Goal: Transaction & Acquisition: Obtain resource

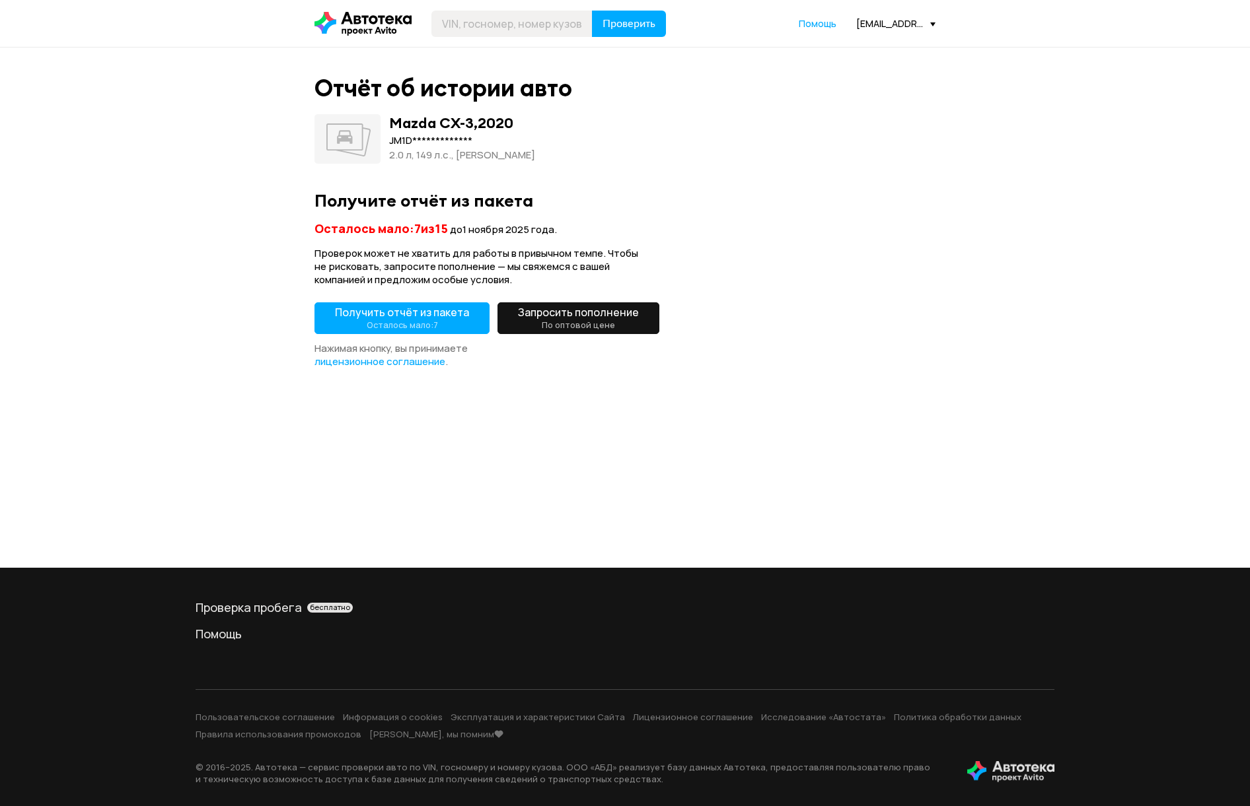
click at [405, 309] on span "Получить отчёт из пакета Осталось мало: 7" at bounding box center [402, 318] width 134 height 26
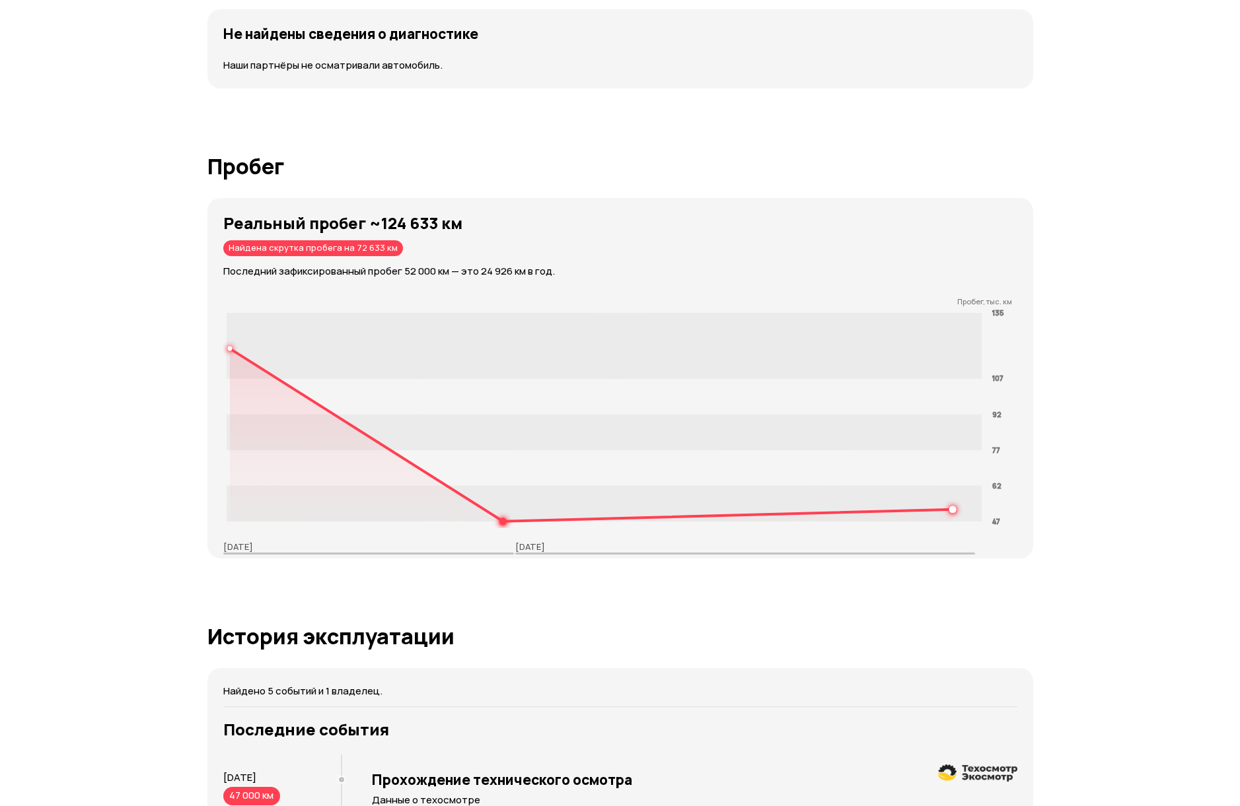
scroll to position [1717, 0]
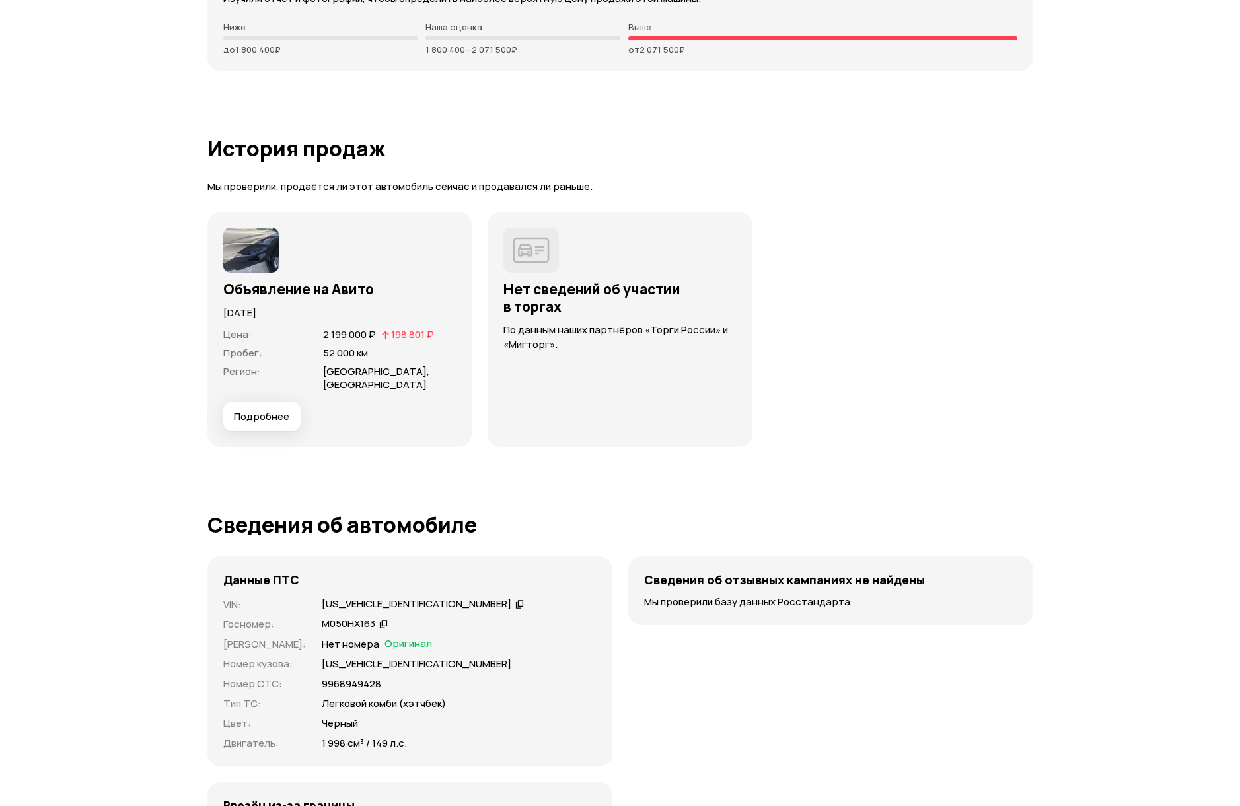
scroll to position [3302, 0]
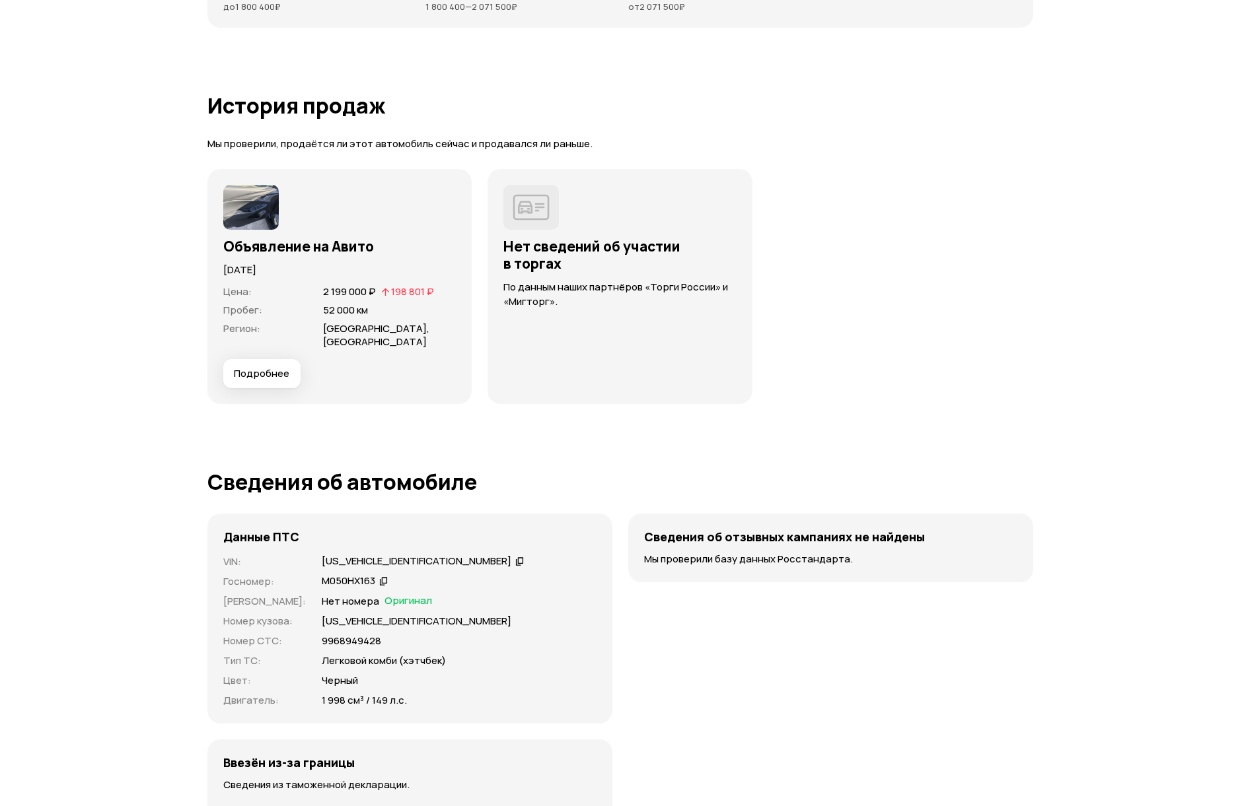
click at [384, 561] on div "[US_VEHICLE_IDENTIFICATION_NUMBER]" at bounding box center [417, 562] width 190 height 14
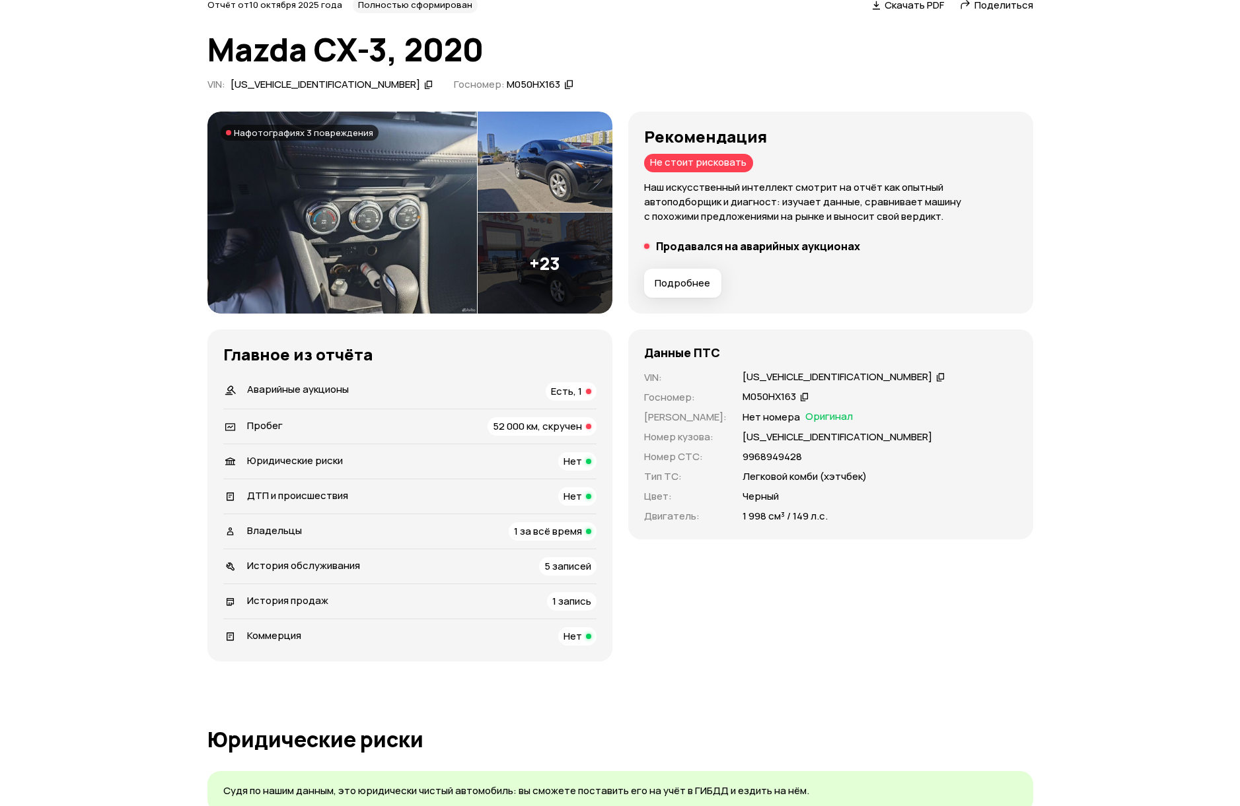
click at [486, 392] on div "Аварийные аукционы Есть, 1" at bounding box center [409, 391] width 373 height 18
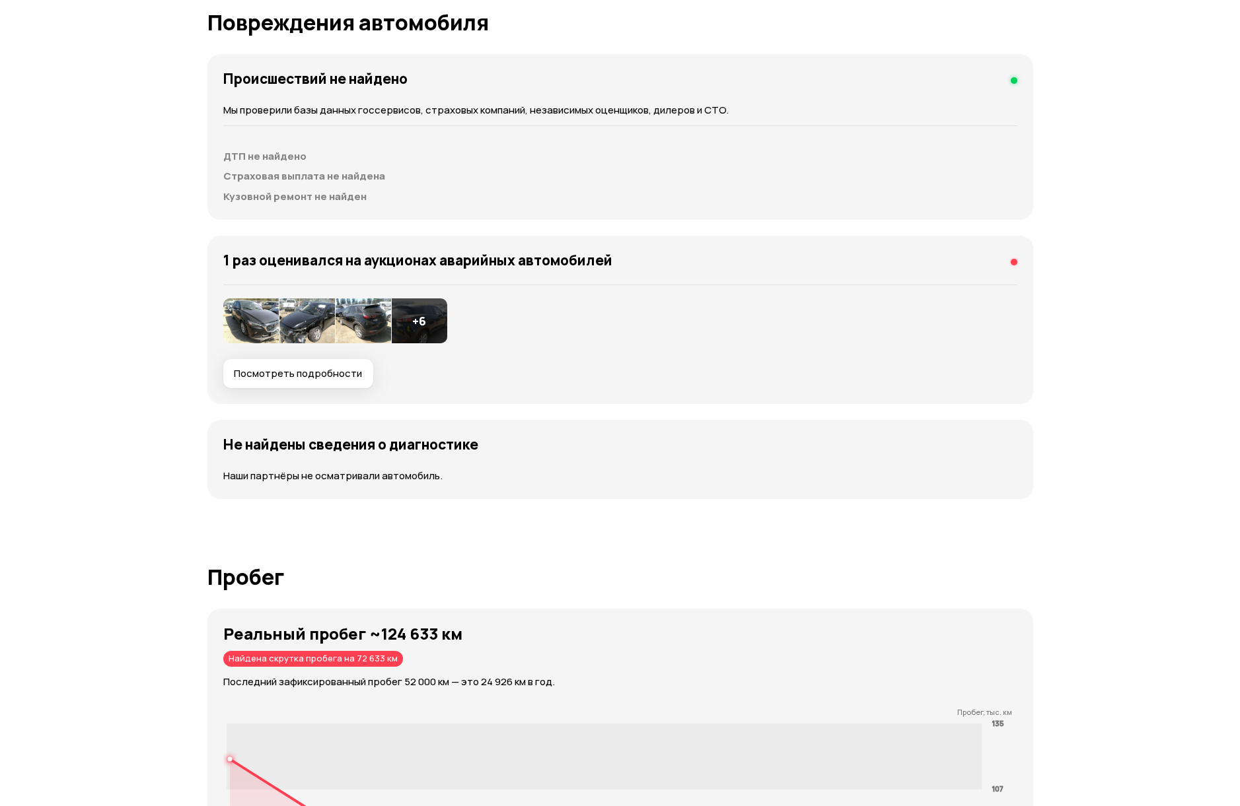
scroll to position [1314, 0]
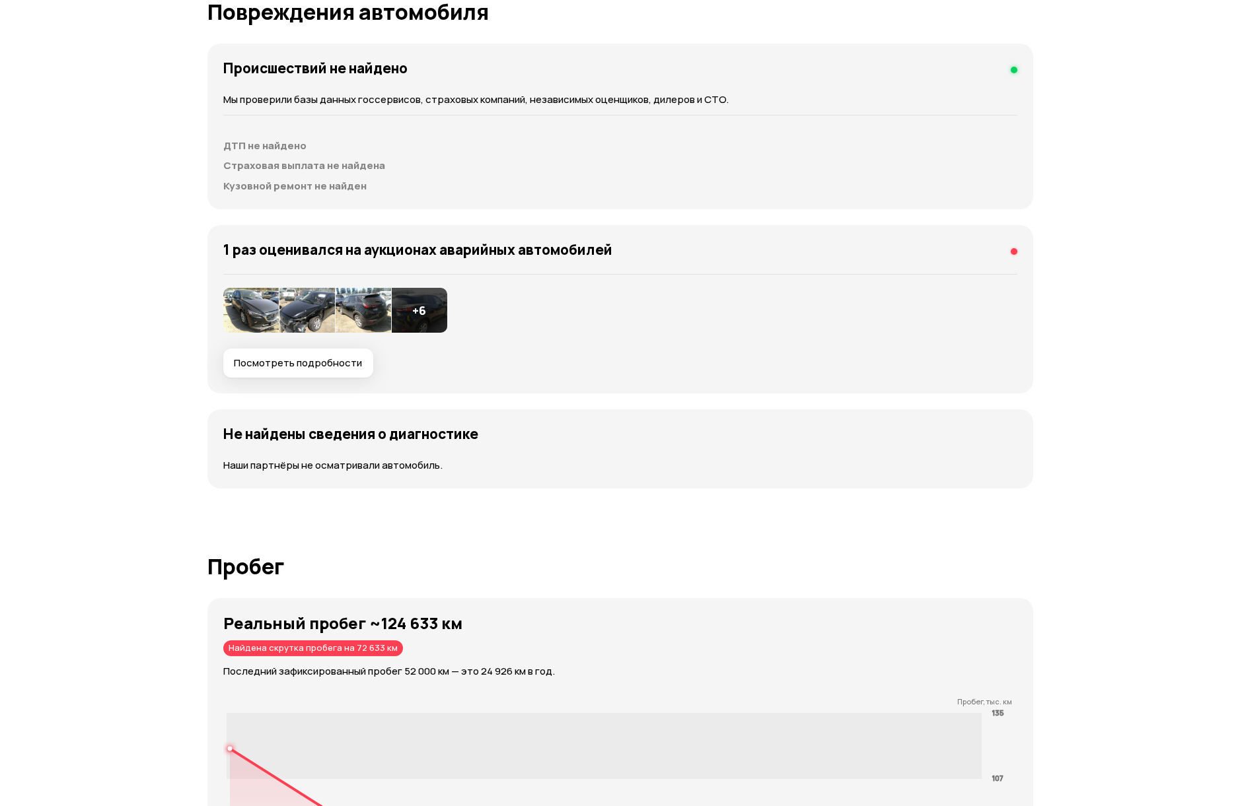
click at [286, 362] on span "Посмотреть подробности" at bounding box center [298, 363] width 128 height 13
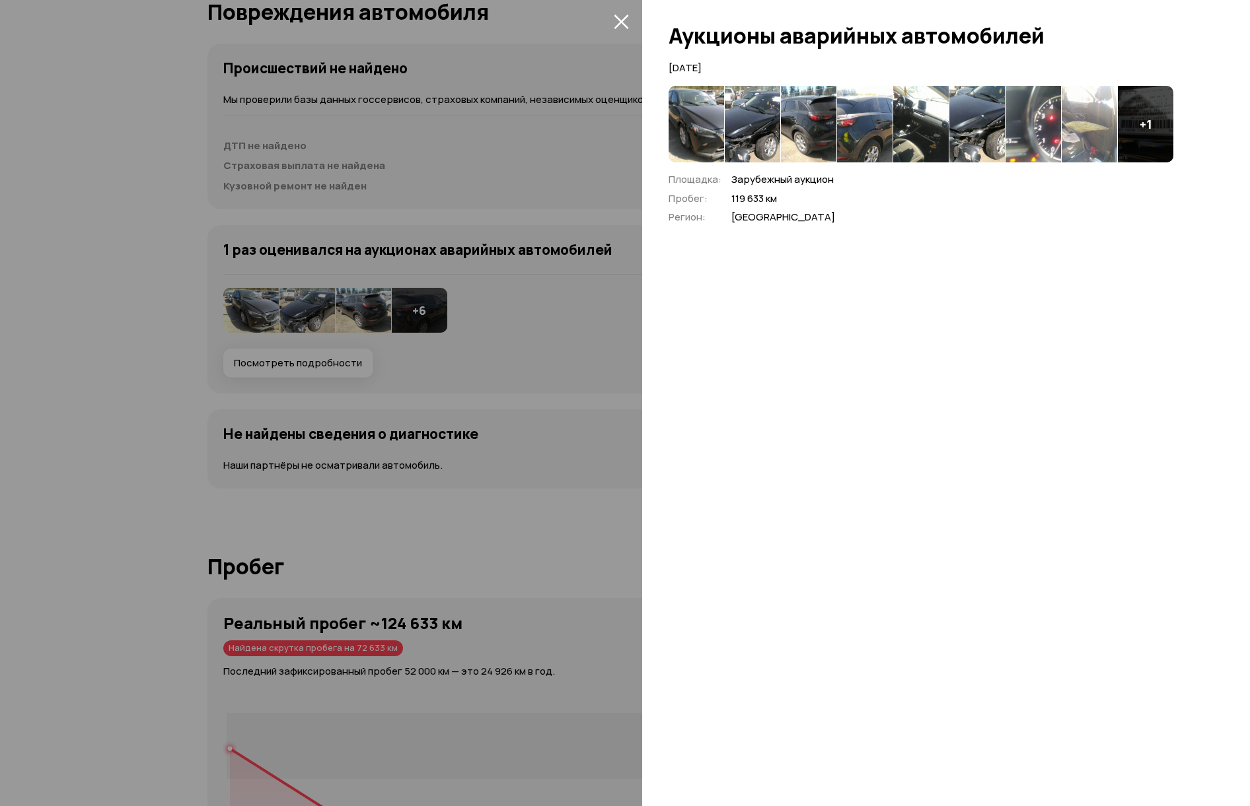
click at [702, 145] on img at bounding box center [695, 124] width 55 height 77
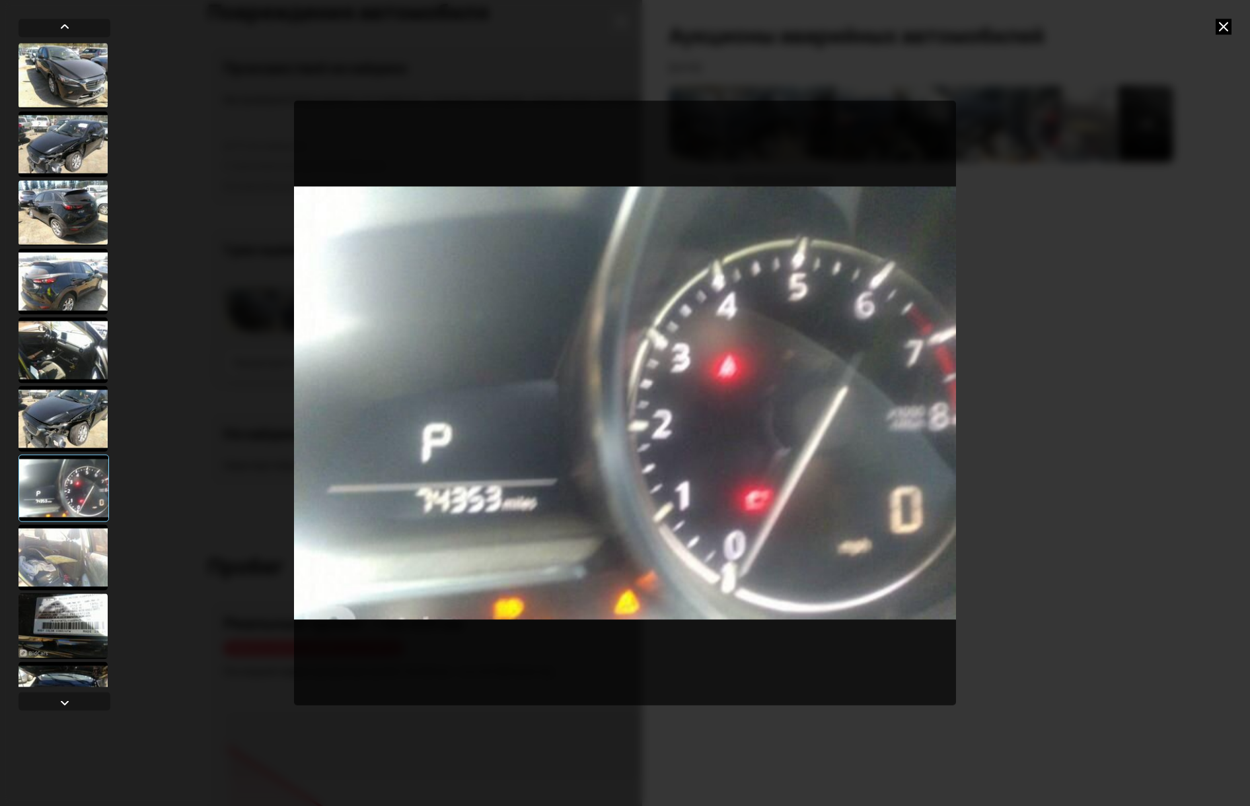
click at [1026, 479] on div at bounding box center [625, 403] width 1250 height 806
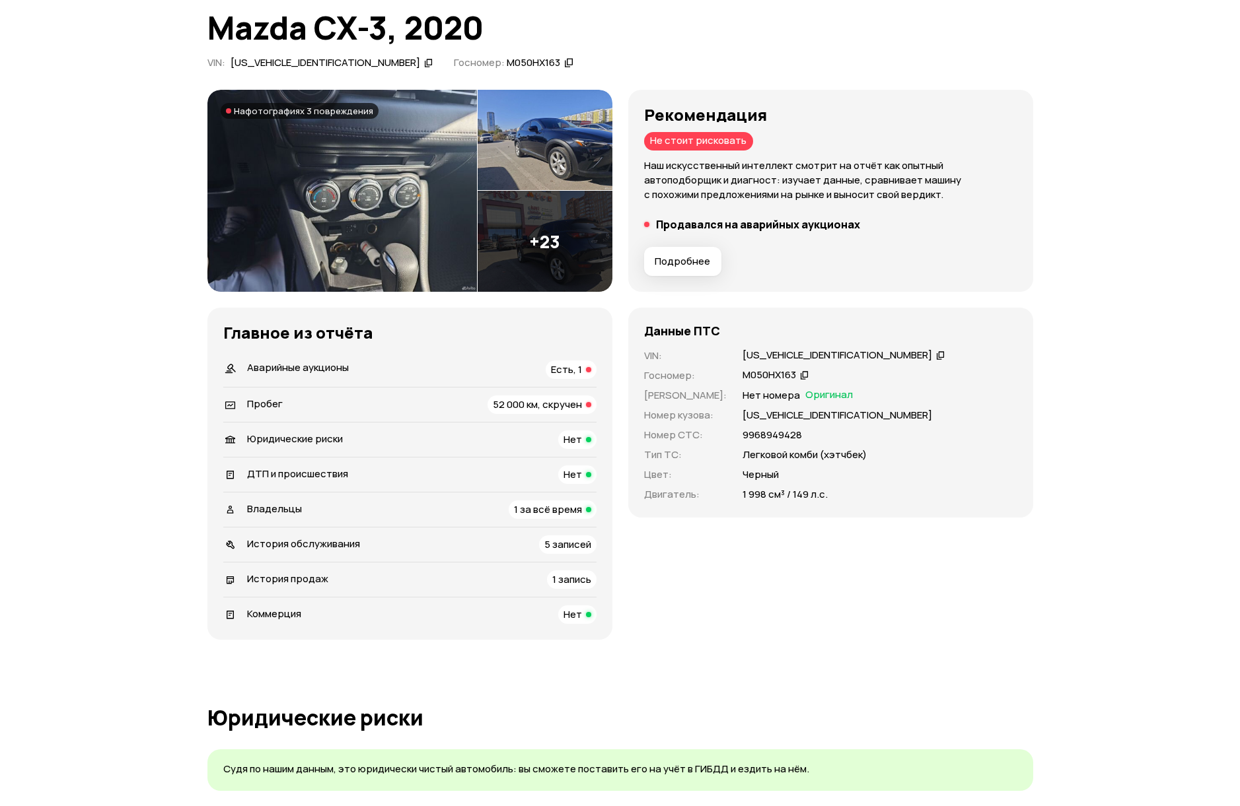
scroll to position [0, 0]
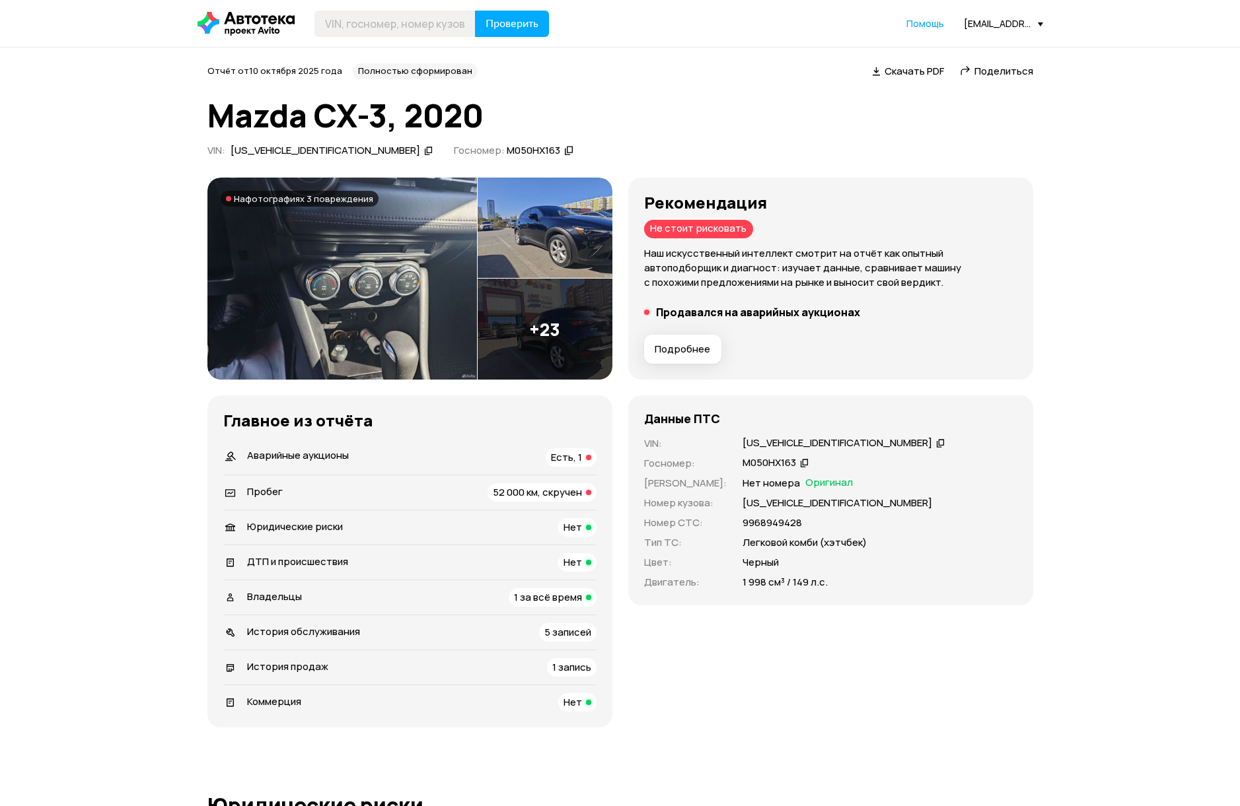
click at [434, 497] on div "Пробег 52 000 км, скручен" at bounding box center [409, 492] width 373 height 18
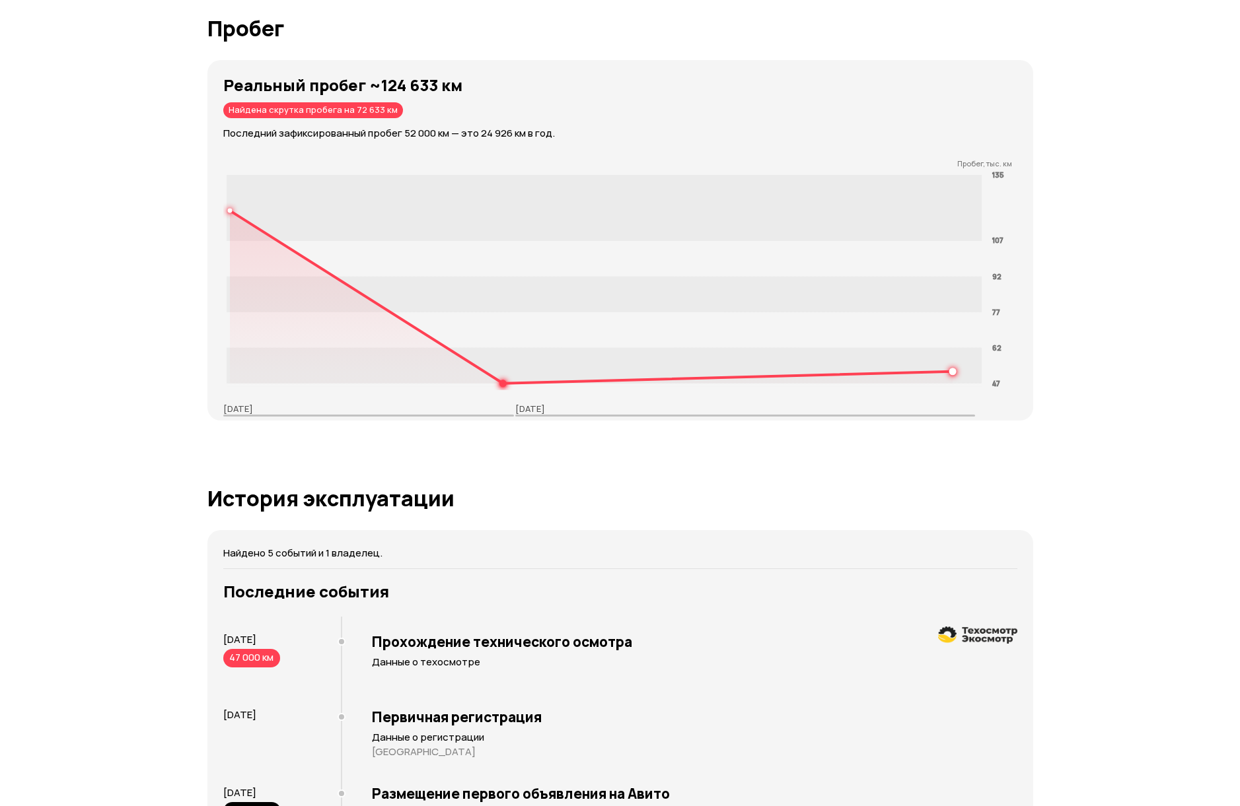
scroll to position [1868, 0]
